Goal: Task Accomplishment & Management: Complete application form

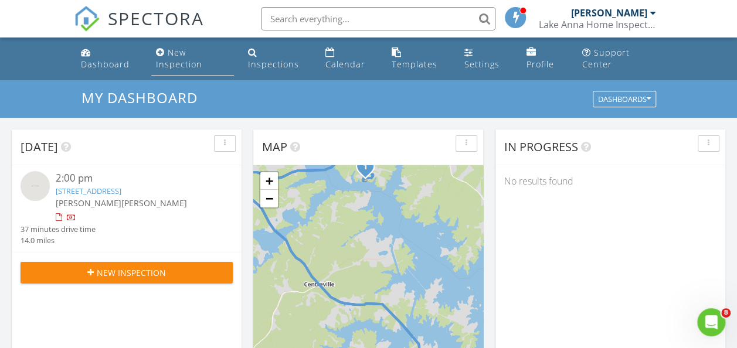
click at [188, 62] on div "New Inspection" at bounding box center [179, 58] width 46 height 23
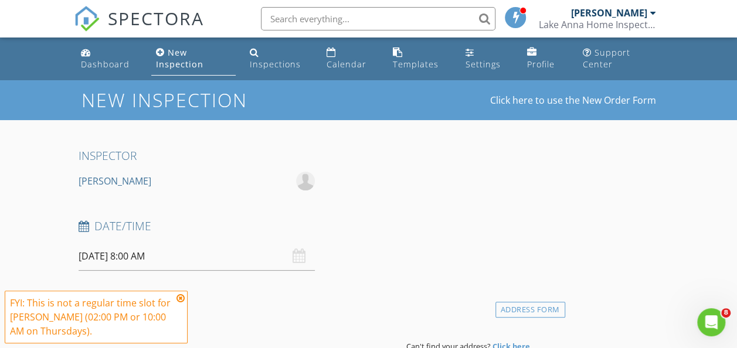
click at [170, 255] on input "08/28/2025 8:00 AM" at bounding box center [197, 256] width 236 height 29
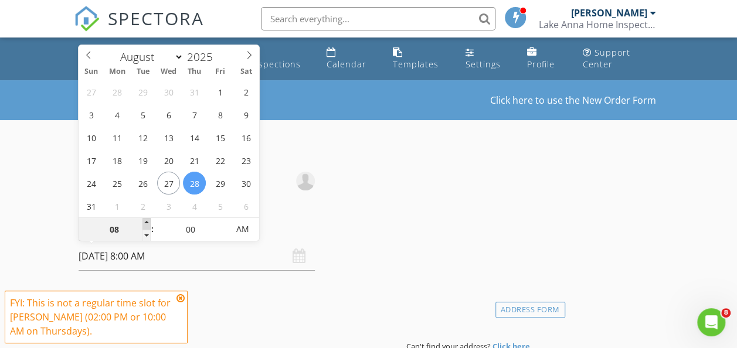
type input "09"
type input "08/28/2025 9:00 AM"
click at [144, 221] on span at bounding box center [147, 224] width 8 height 12
type input "10"
type input "[DATE] 10:00 AM"
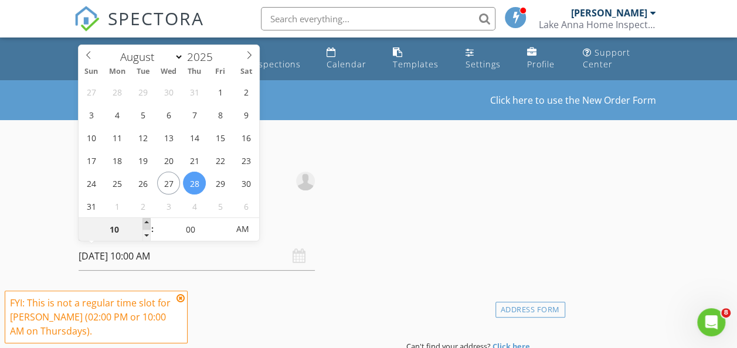
click at [144, 221] on span at bounding box center [147, 224] width 8 height 12
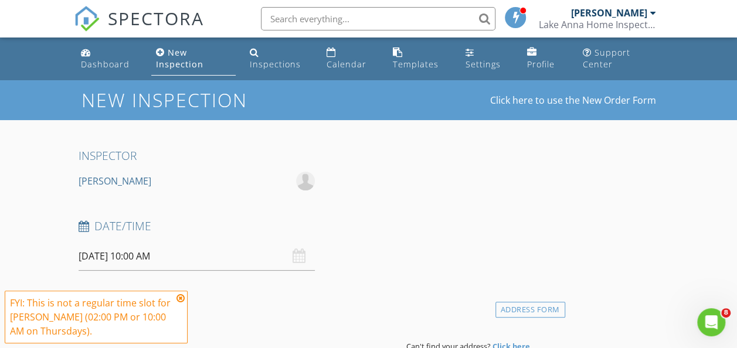
click at [279, 244] on div "Date/Time 08/28/2025 10:00 AM" at bounding box center [320, 245] width 492 height 52
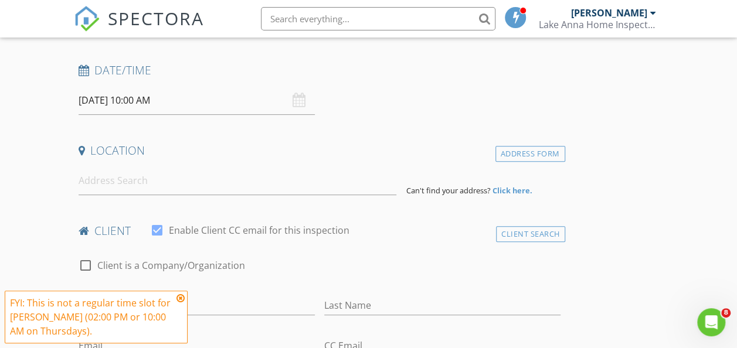
scroll to position [180, 0]
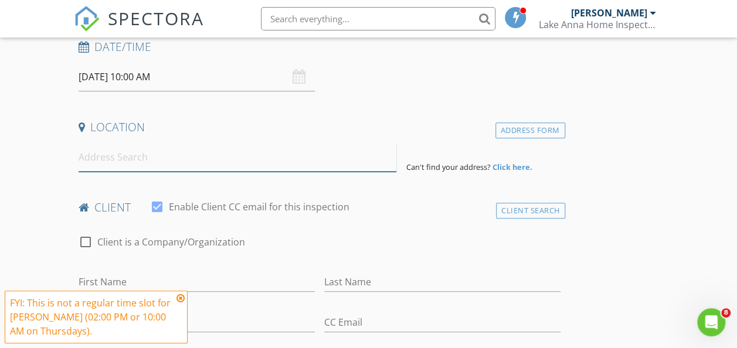
click at [95, 157] on input at bounding box center [238, 157] width 319 height 29
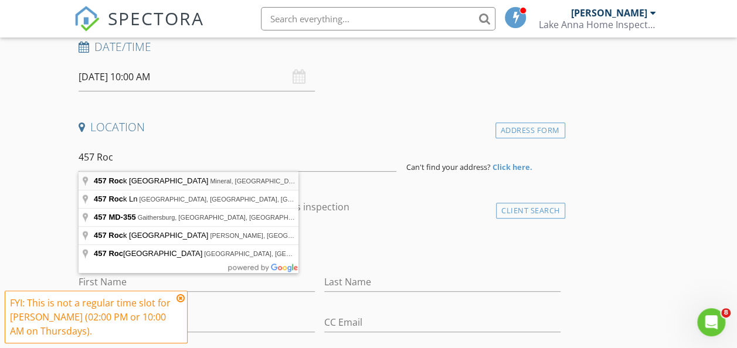
type input "457 Rock Island Ridge, Mineral, VA, USA"
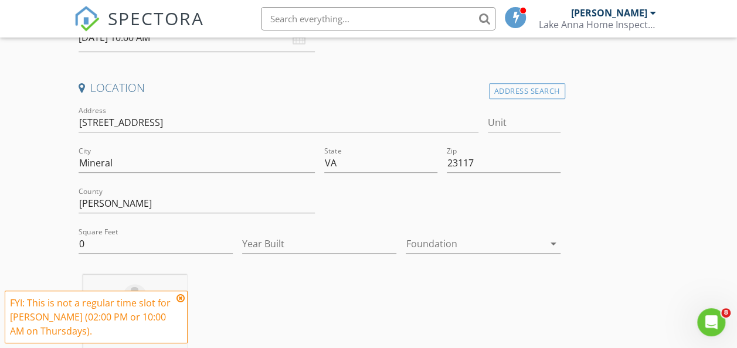
scroll to position [258, 0]
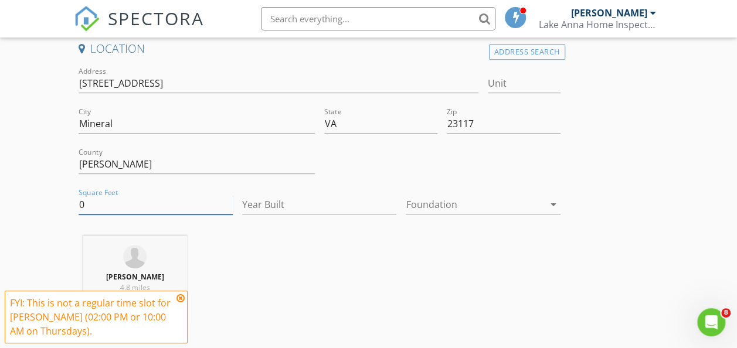
click at [82, 205] on input "0" at bounding box center [156, 204] width 154 height 19
type input "6090"
click at [242, 202] on input "Year Built" at bounding box center [319, 204] width 154 height 19
type input "2003"
click at [547, 202] on icon "arrow_drop_down" at bounding box center [554, 205] width 14 height 14
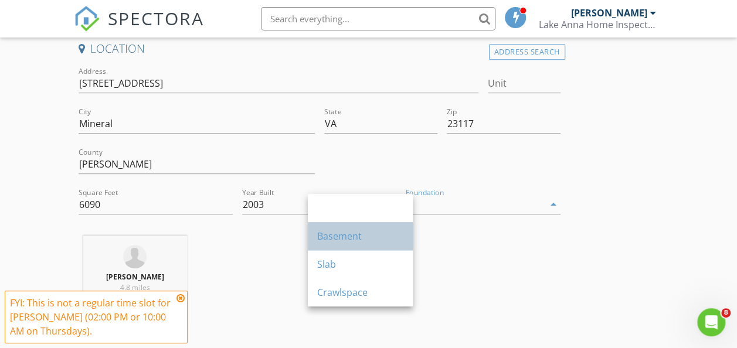
click at [359, 233] on div "Basement" at bounding box center [360, 236] width 86 height 14
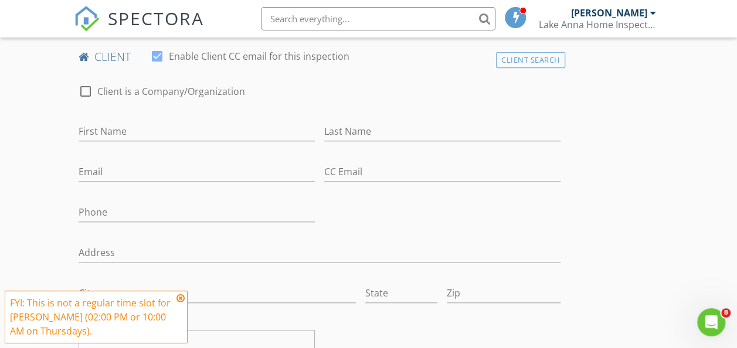
scroll to position [585, 0]
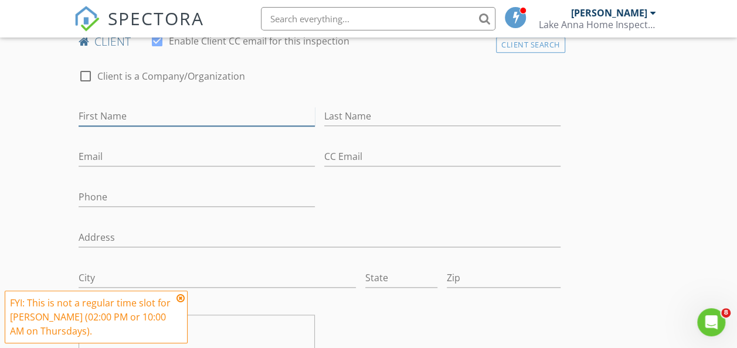
click at [79, 111] on input "First Name" at bounding box center [197, 116] width 236 height 19
type input "[PERSON_NAME]"
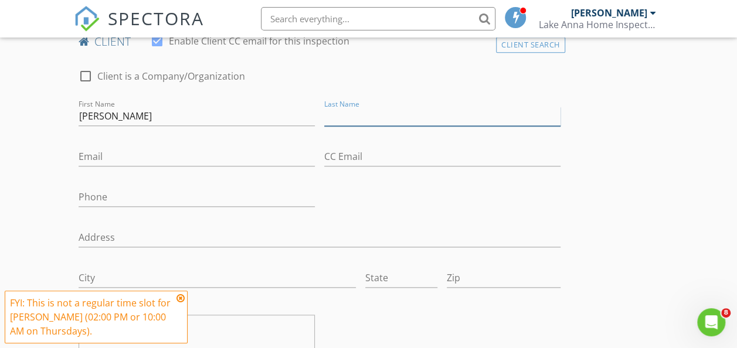
click at [324, 115] on input "Last Name" at bounding box center [442, 116] width 236 height 19
type input "[PERSON_NAME]"
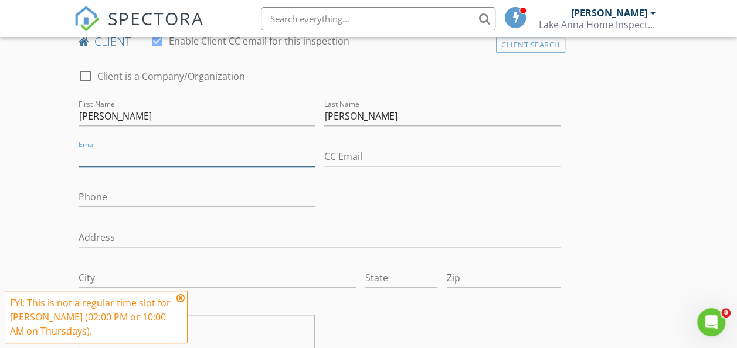
click at [93, 153] on input "Email" at bounding box center [197, 156] width 236 height 19
type input "[EMAIL_ADDRESS][DOMAIN_NAME]"
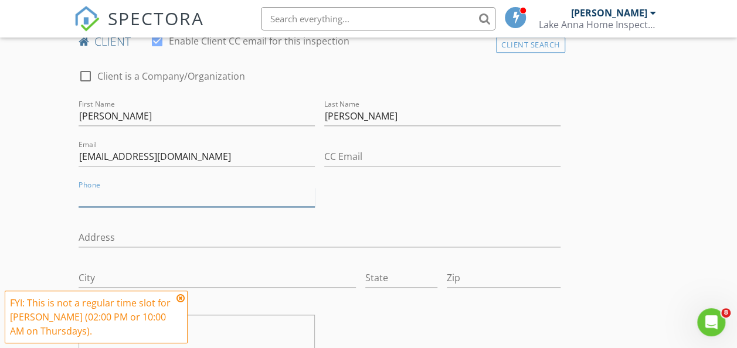
click at [86, 192] on input "Phone" at bounding box center [197, 197] width 236 height 19
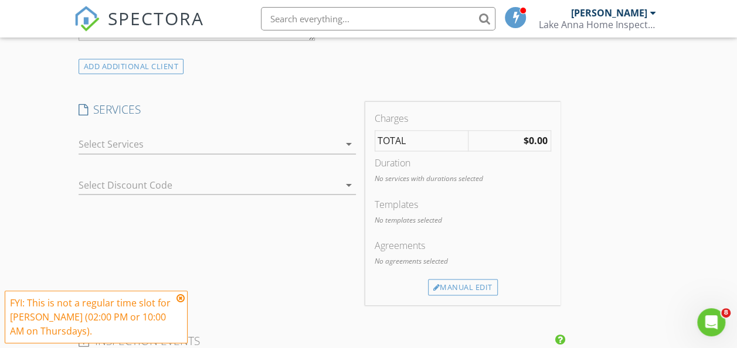
scroll to position [929, 0]
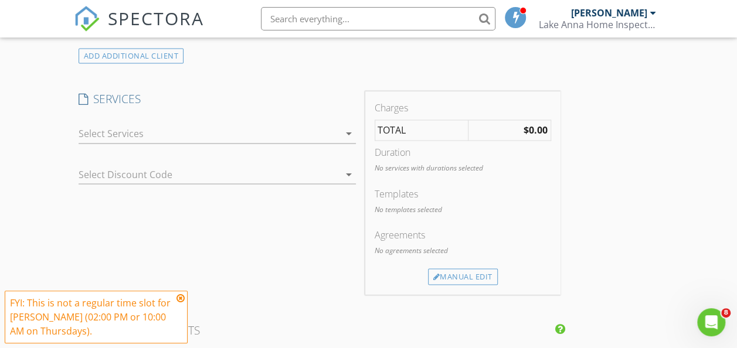
type input "[PHONE_NUMBER]"
click at [342, 131] on icon "arrow_drop_down" at bounding box center [349, 134] width 14 height 14
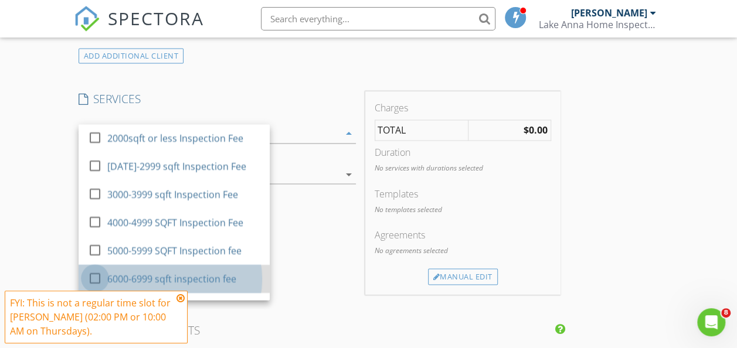
click at [94, 273] on div at bounding box center [95, 279] width 20 height 20
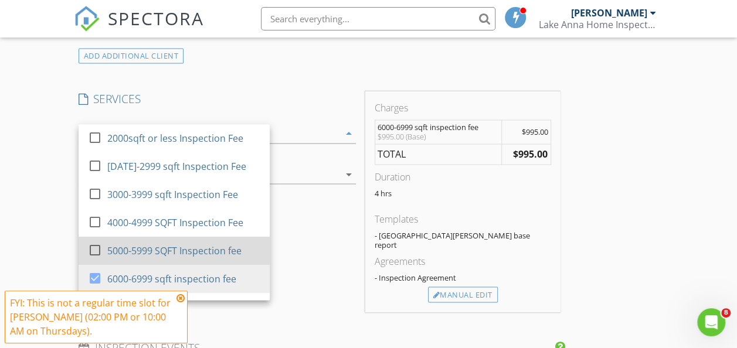
click at [94, 249] on div at bounding box center [95, 251] width 20 height 20
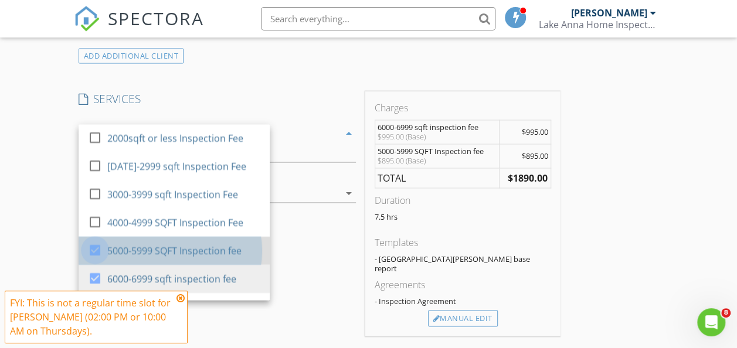
click at [94, 249] on div at bounding box center [95, 251] width 20 height 20
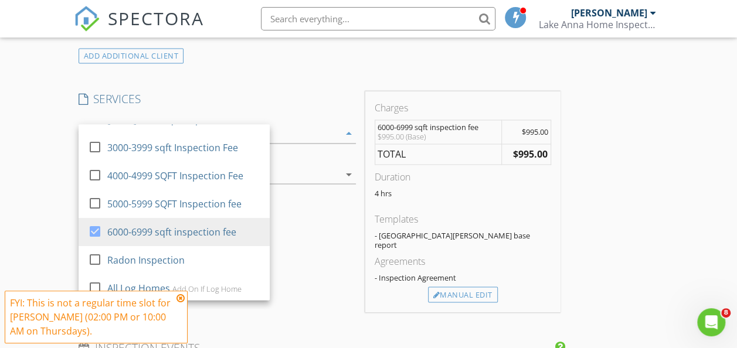
scroll to position [70, 0]
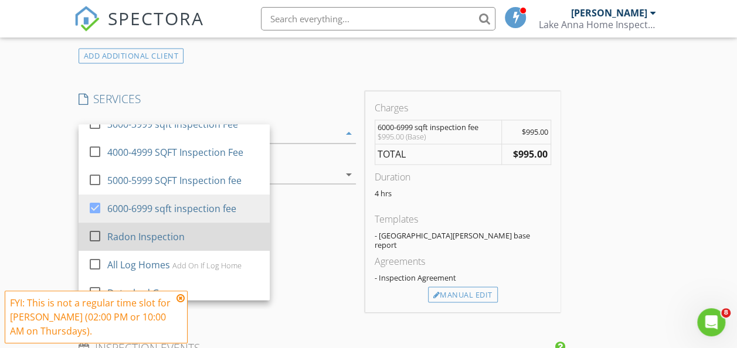
click at [96, 234] on div at bounding box center [95, 236] width 20 height 20
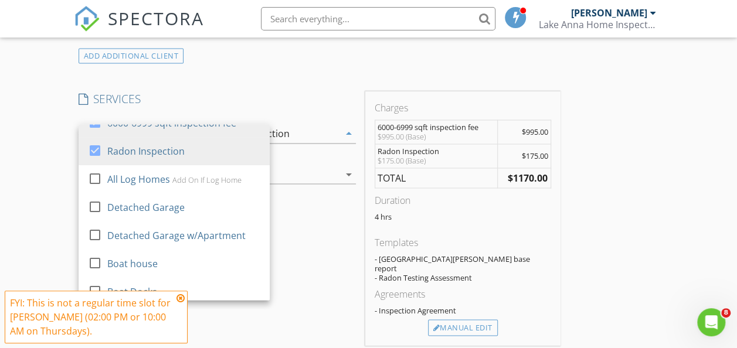
scroll to position [180, 0]
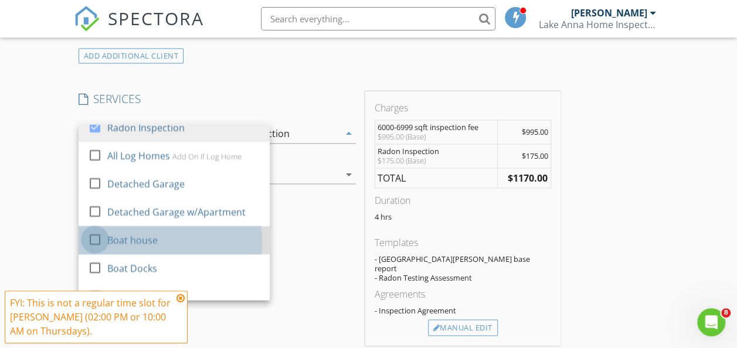
click at [97, 237] on div at bounding box center [95, 240] width 20 height 20
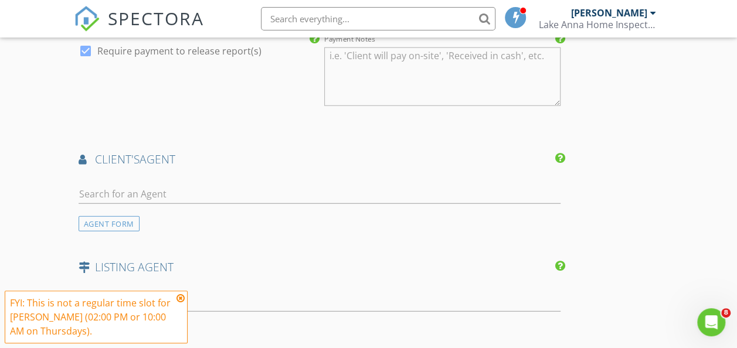
scroll to position [1410, 0]
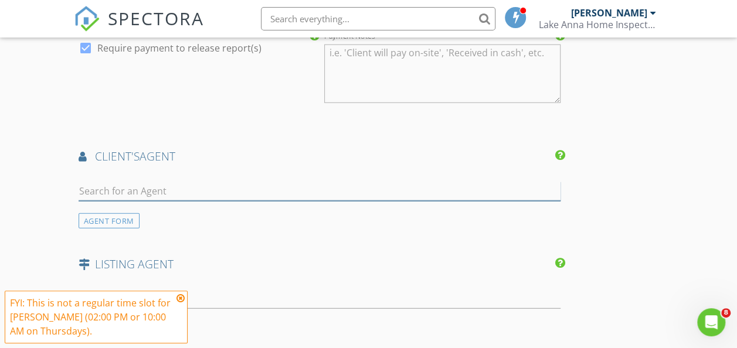
click at [92, 189] on input "text" at bounding box center [320, 191] width 482 height 19
type input "Cryst"
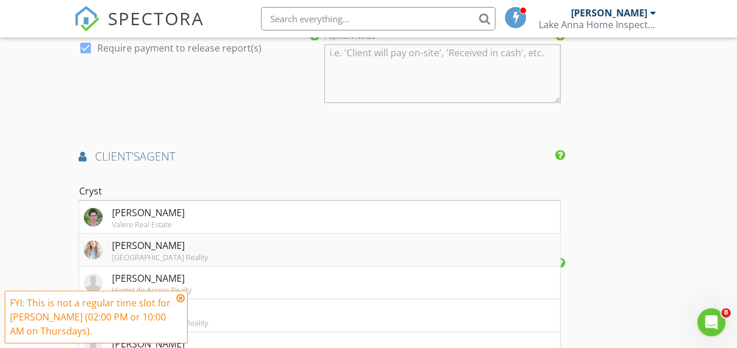
click at [100, 248] on img at bounding box center [93, 250] width 19 height 19
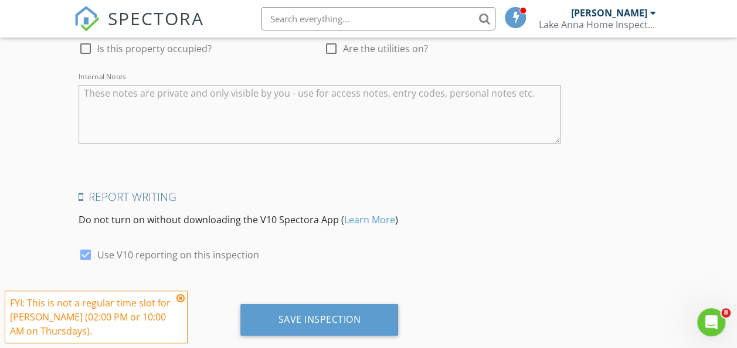
scroll to position [2125, 0]
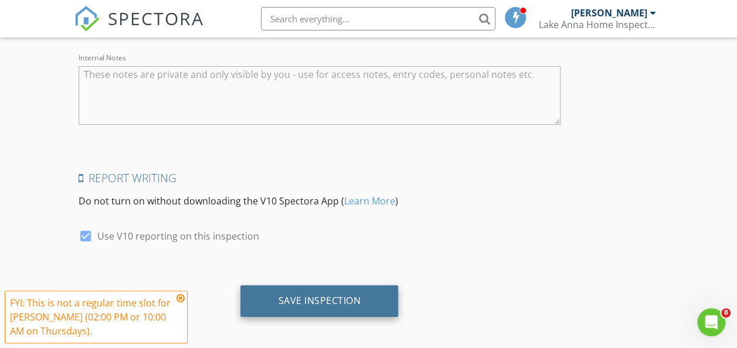
click at [278, 296] on div "Save Inspection" at bounding box center [319, 301] width 83 height 12
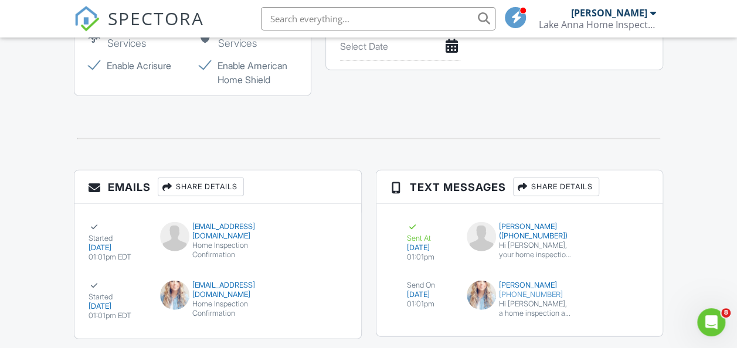
scroll to position [1366, 0]
